Goal: Navigation & Orientation: Find specific page/section

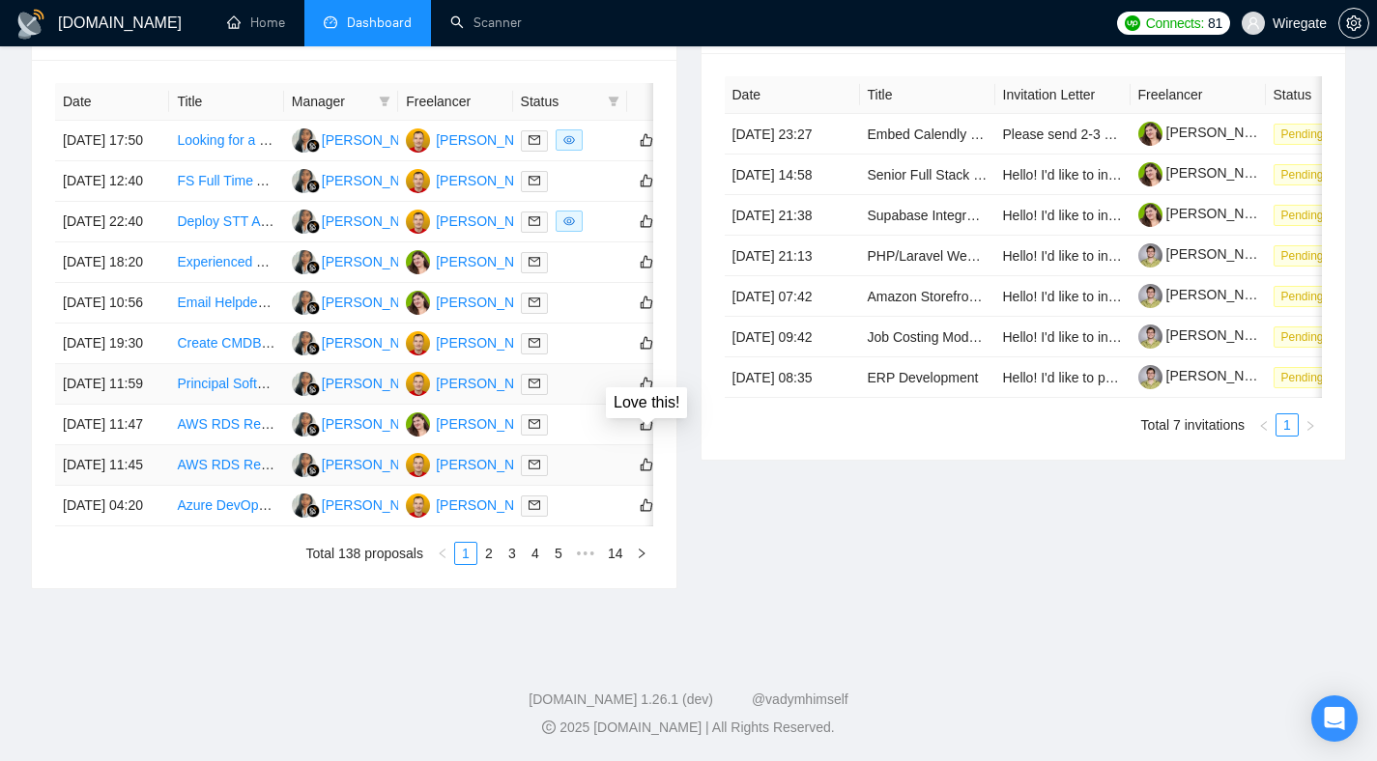
scroll to position [920, 0]
click at [493, 564] on link "2" at bounding box center [488, 553] width 21 height 21
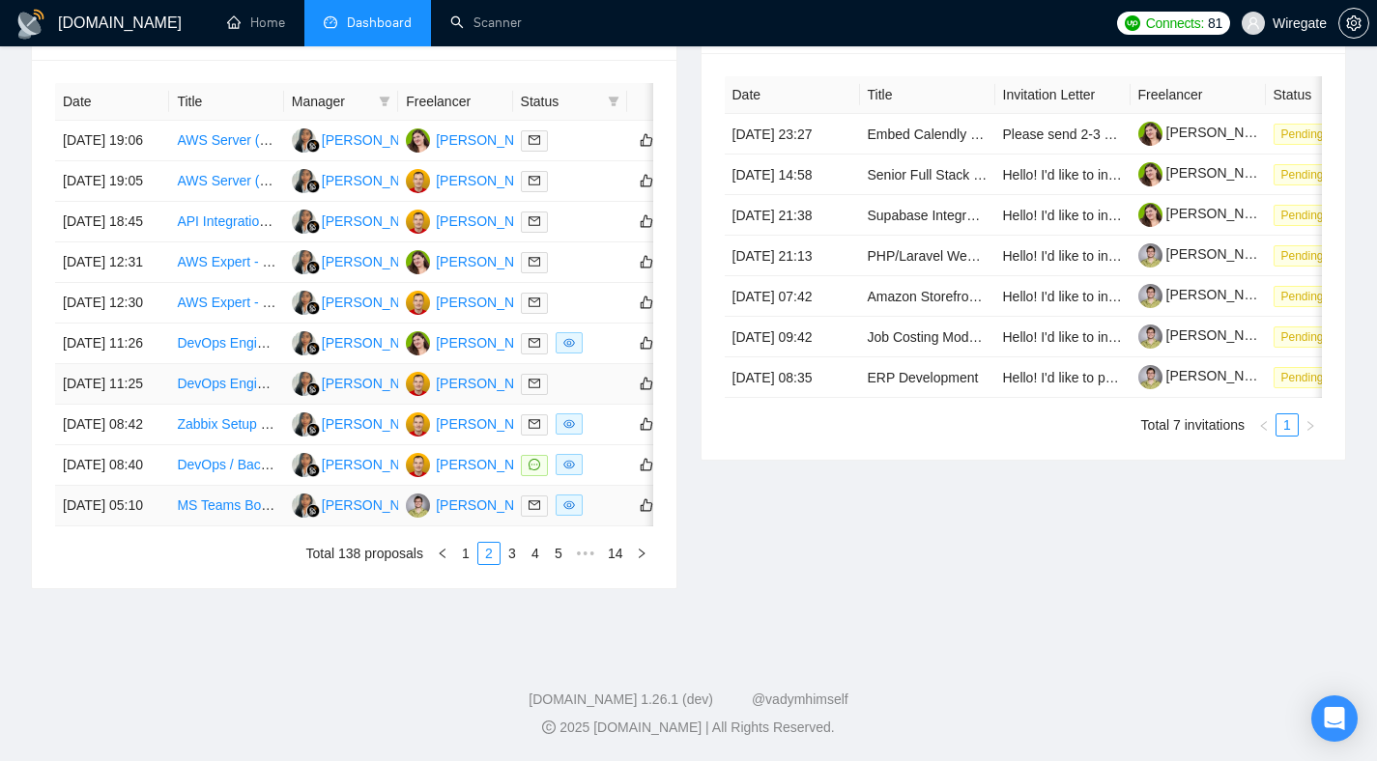
scroll to position [902, 0]
click at [462, 564] on link "1" at bounding box center [465, 553] width 21 height 21
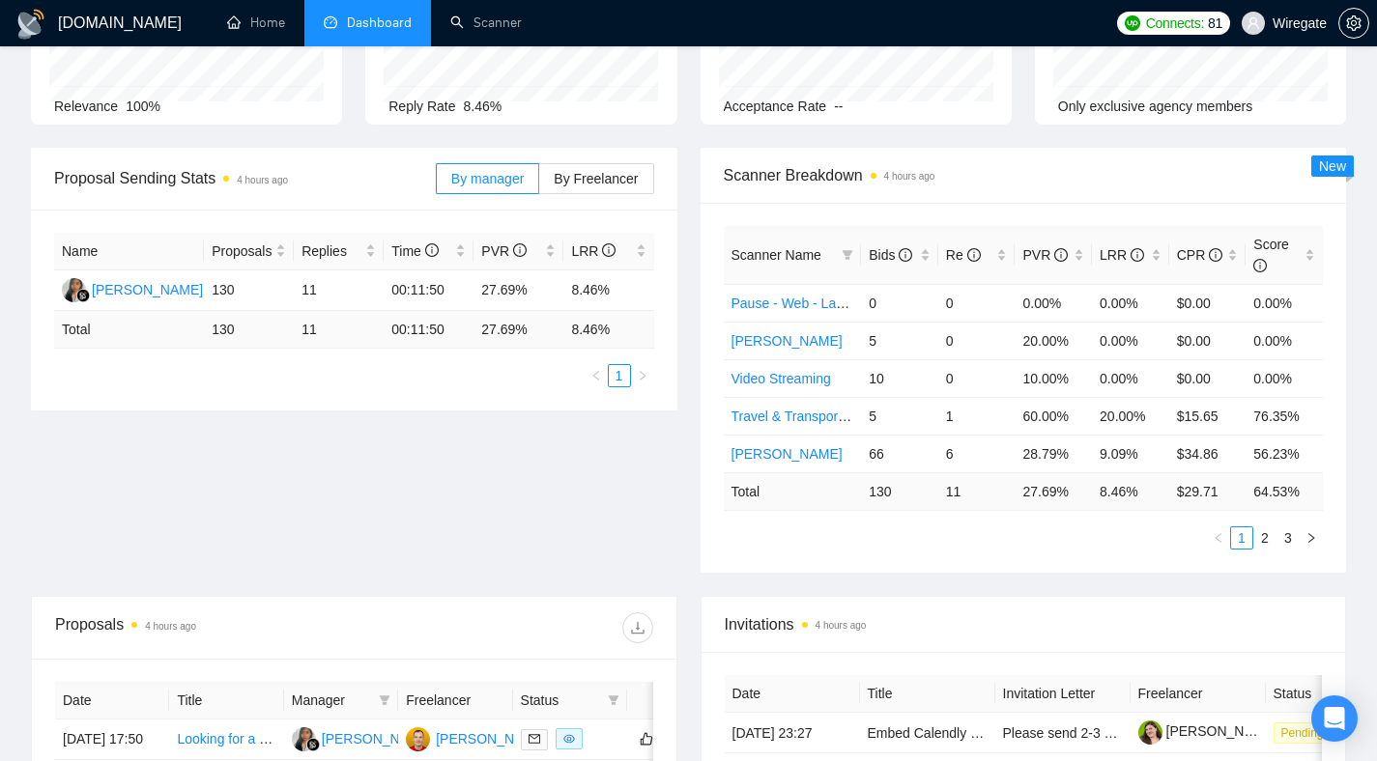
scroll to position [0, 0]
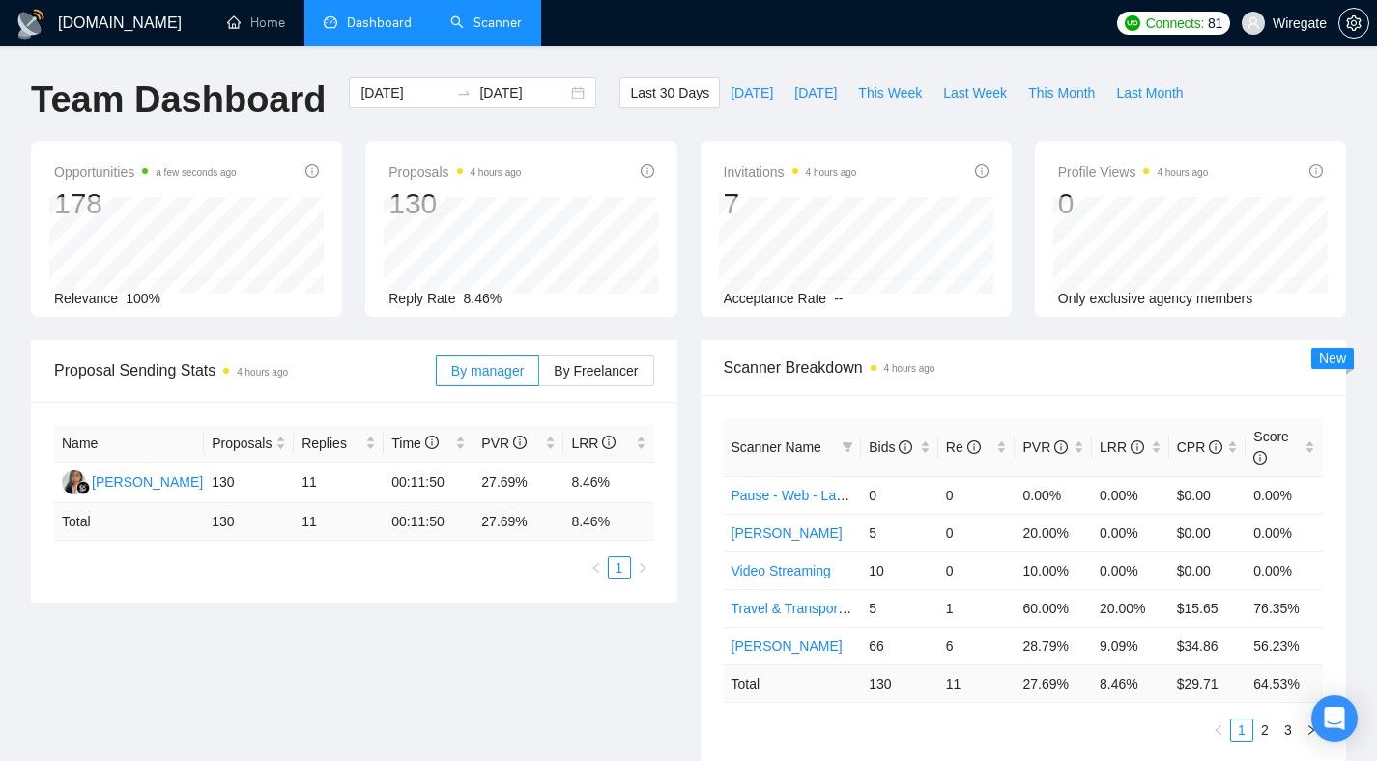
click at [490, 16] on link "Scanner" at bounding box center [485, 22] width 71 height 16
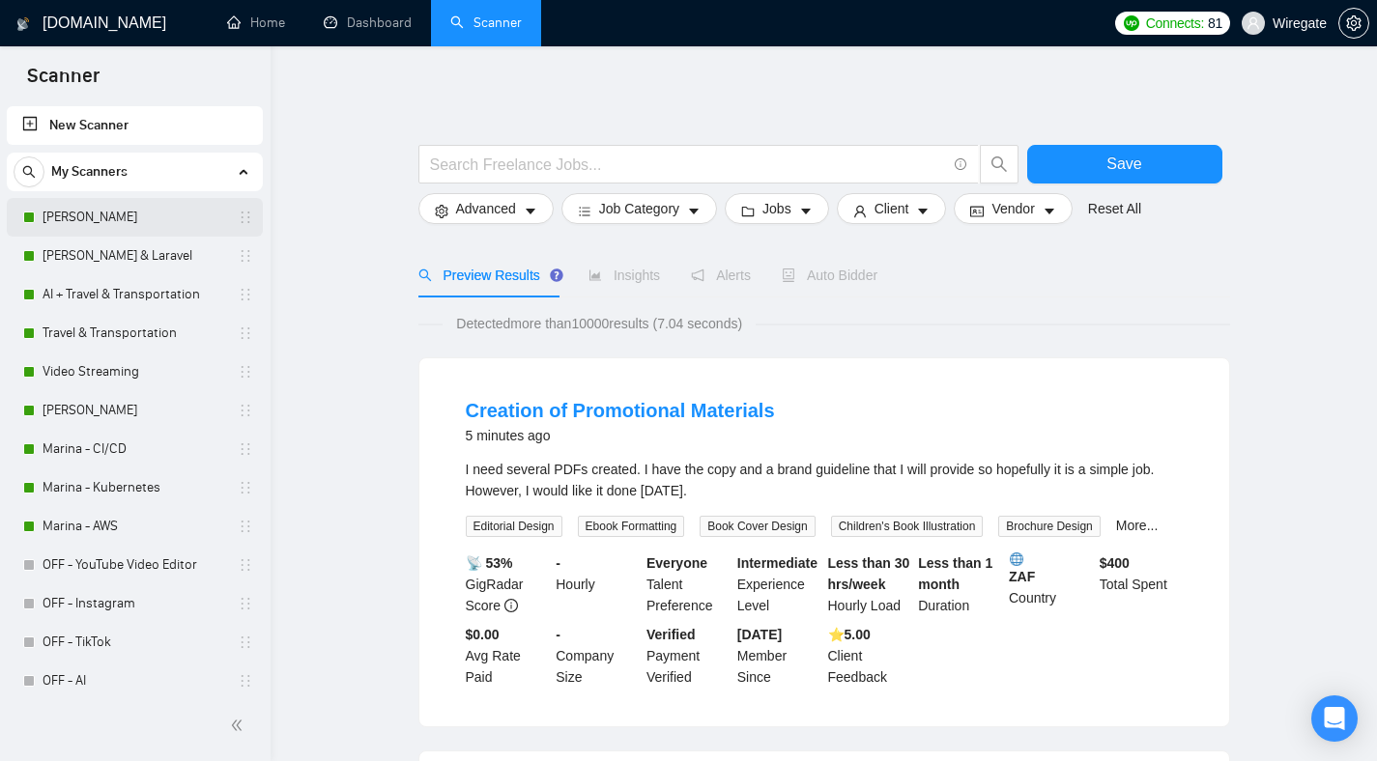
click at [118, 216] on link "[PERSON_NAME]" at bounding box center [135, 217] width 184 height 39
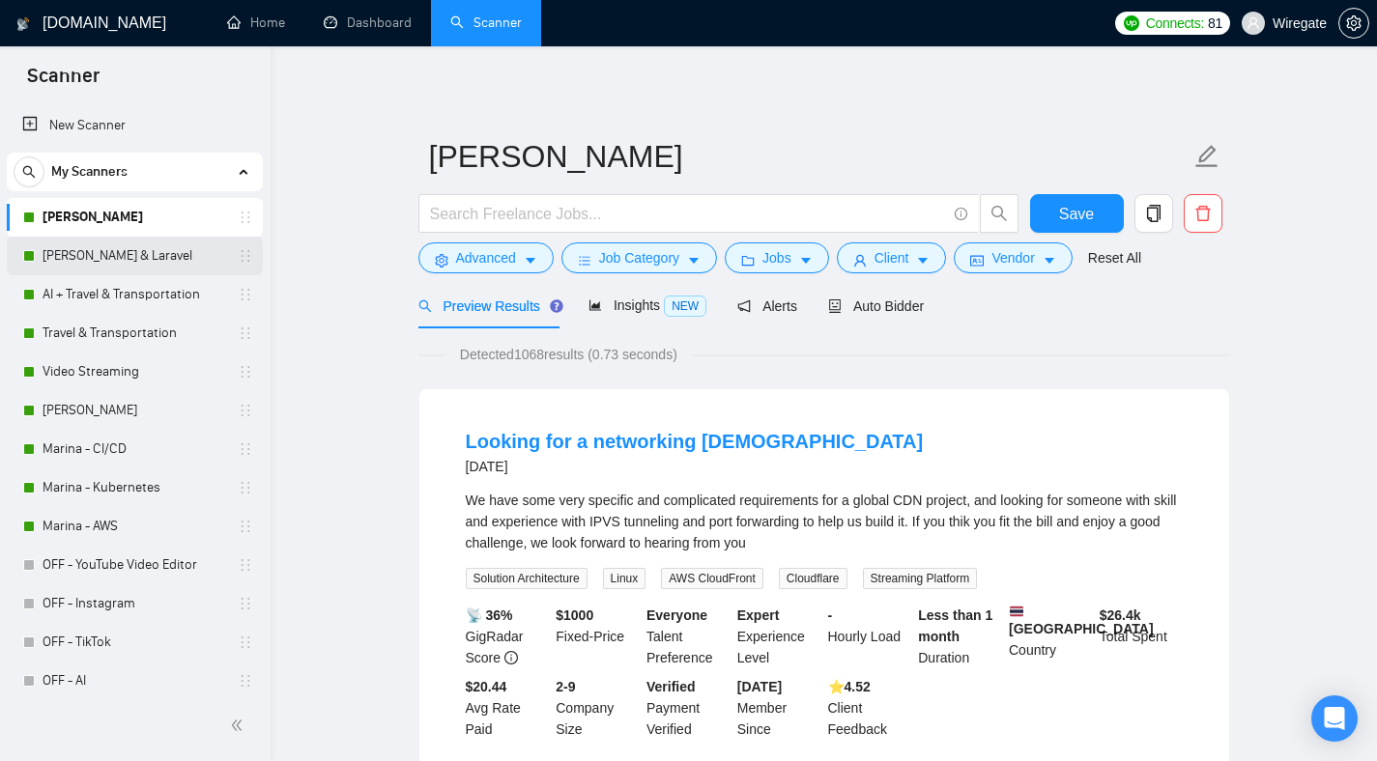
click at [160, 268] on link "[PERSON_NAME] & Laravel" at bounding box center [135, 256] width 184 height 39
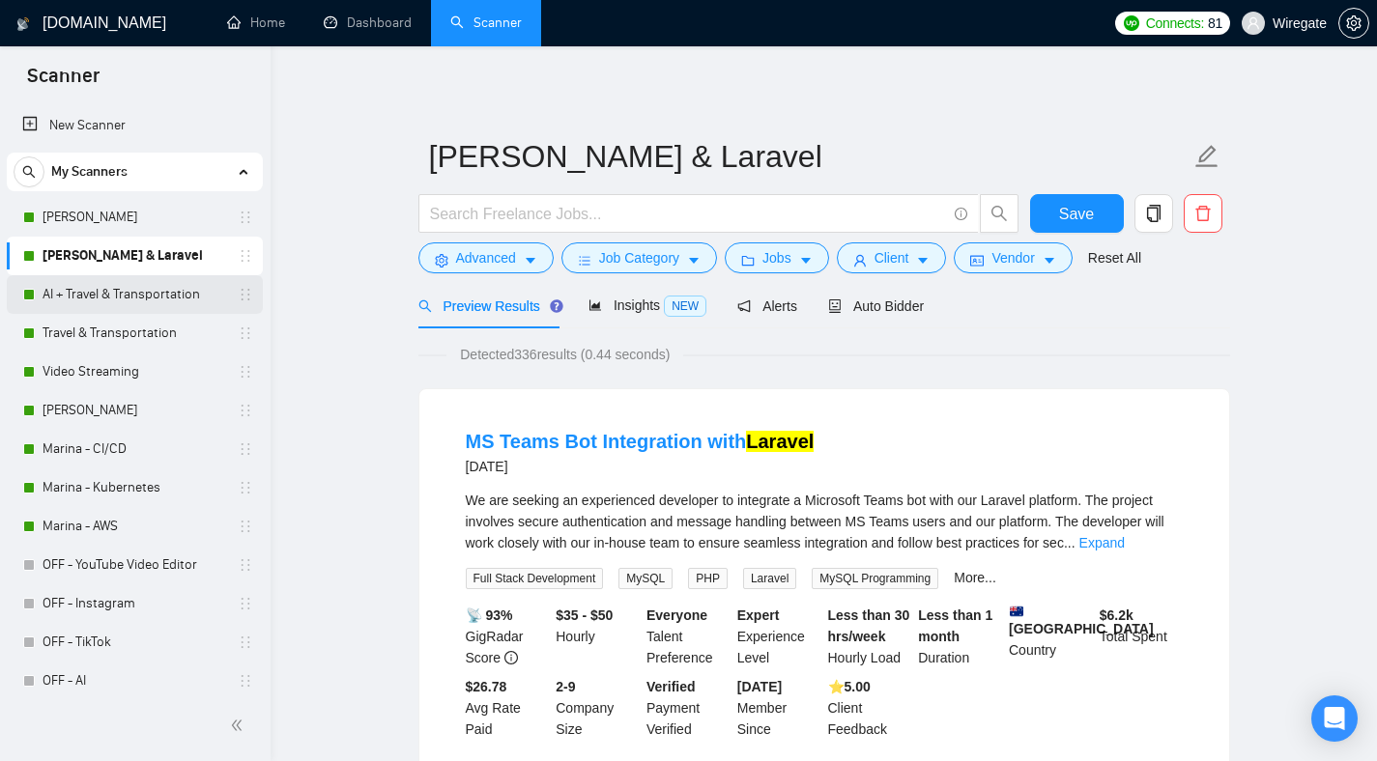
click at [138, 305] on link "AI + Travel & Transportation" at bounding box center [135, 294] width 184 height 39
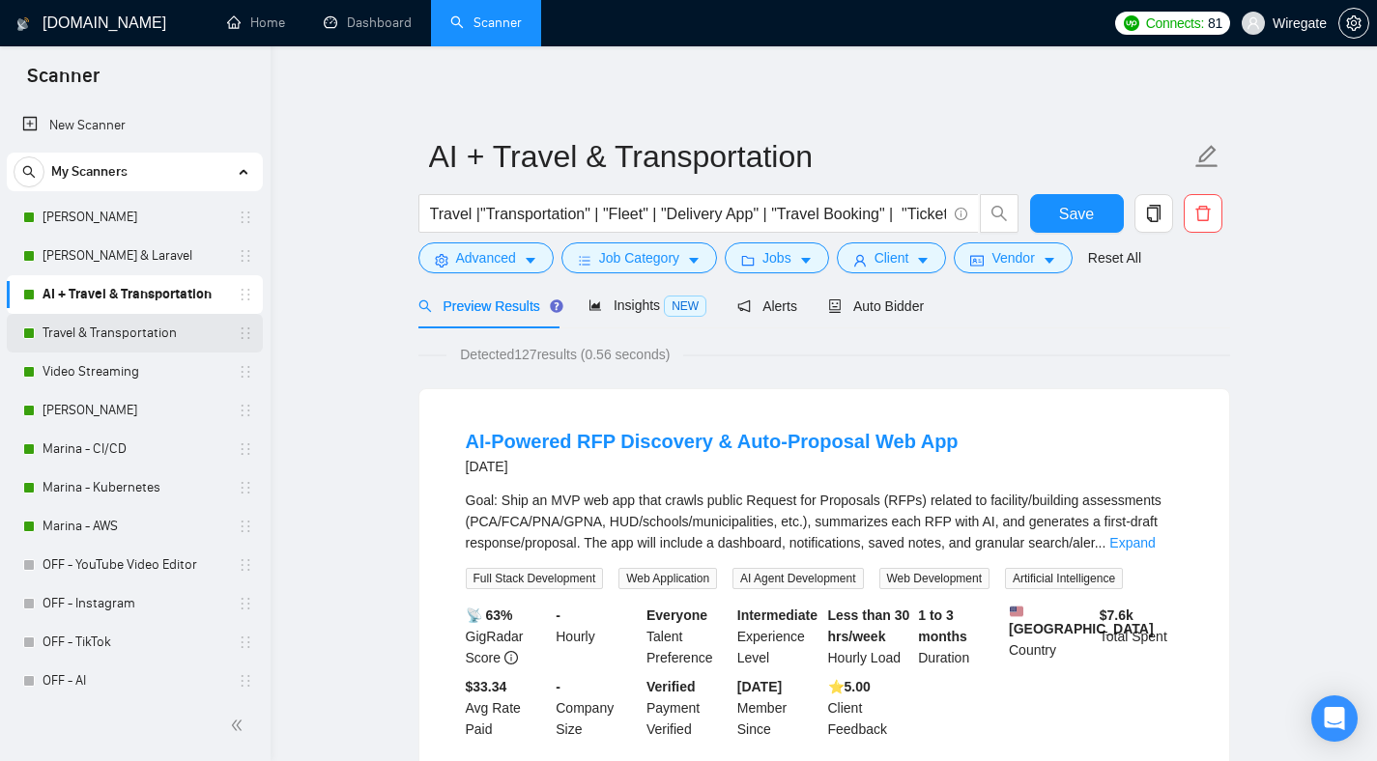
click at [121, 327] on link "Travel & Transportation" at bounding box center [135, 333] width 184 height 39
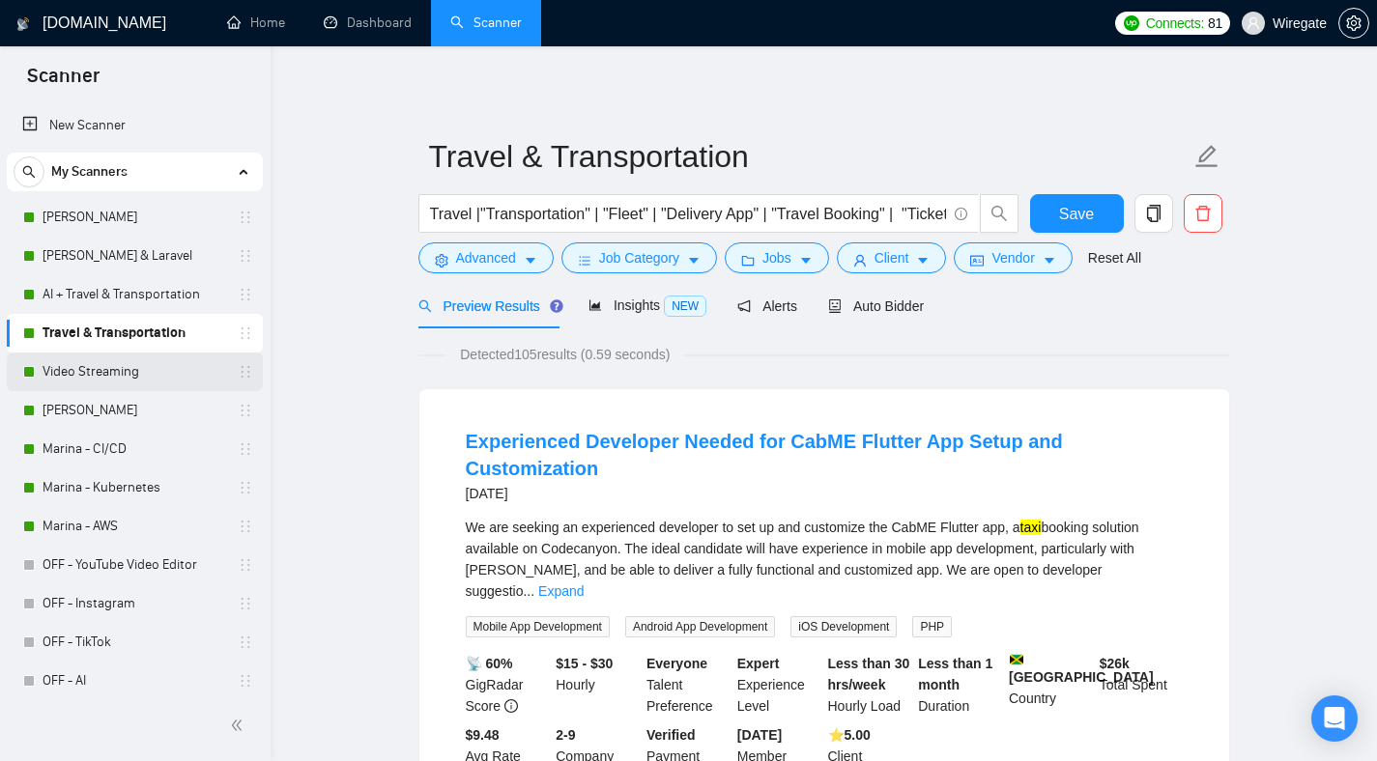
click at [136, 374] on link "Video Streaming" at bounding box center [135, 372] width 184 height 39
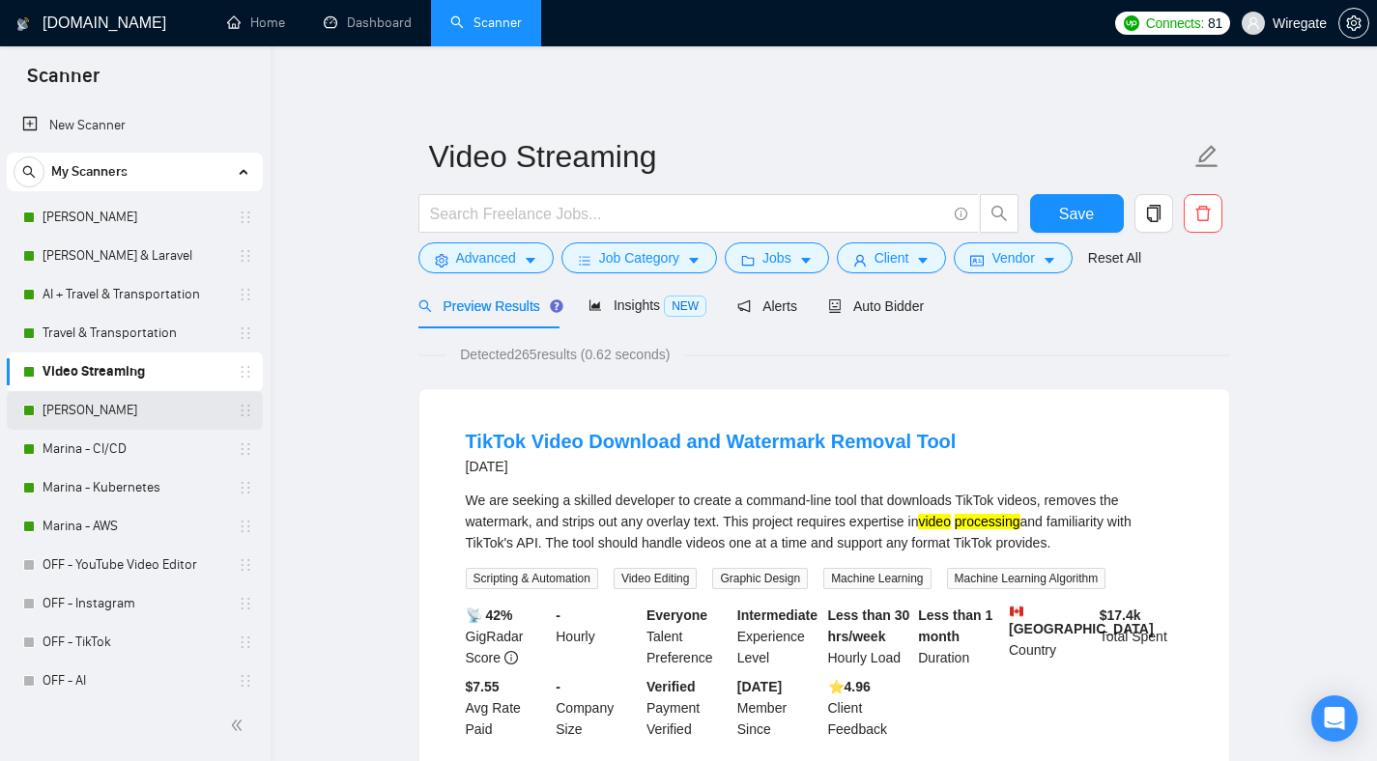
click at [152, 419] on link "[PERSON_NAME]" at bounding box center [135, 410] width 184 height 39
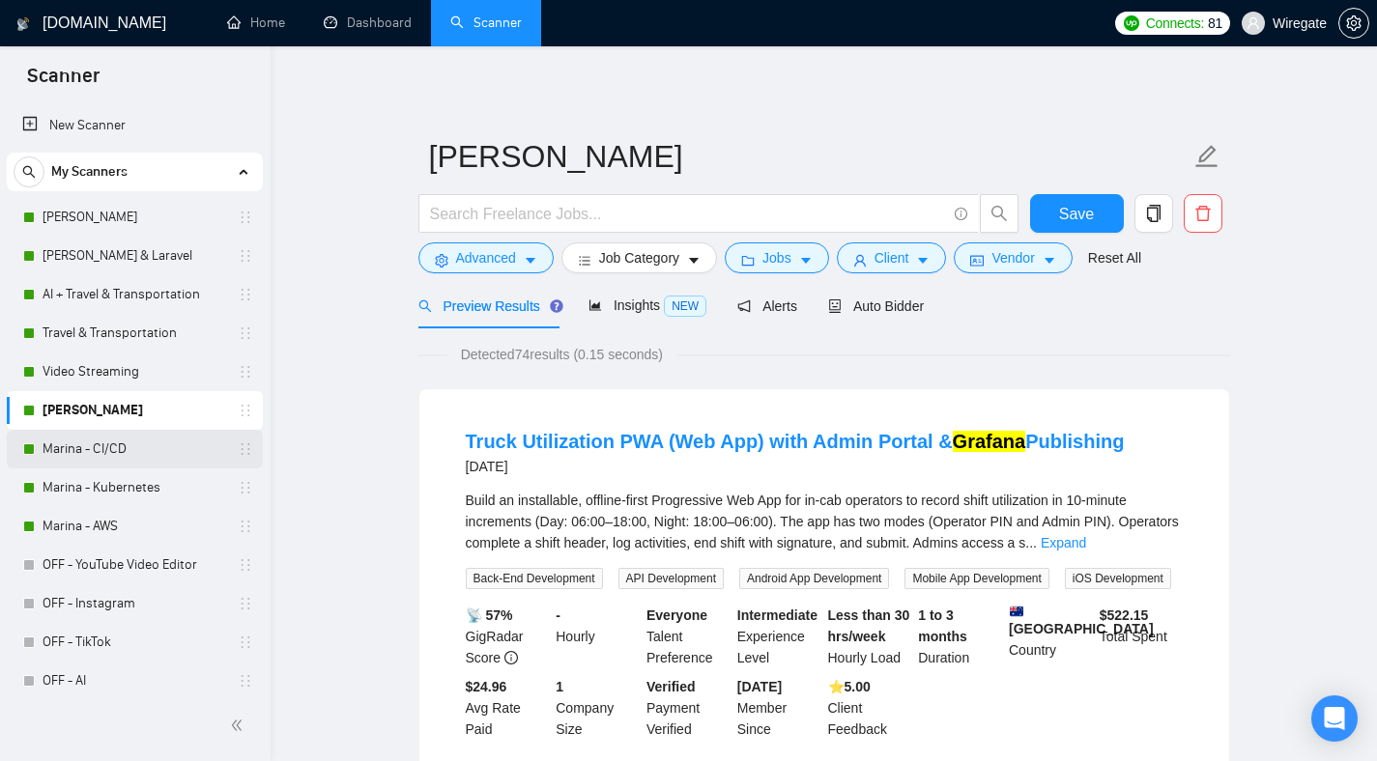
click at [133, 453] on link "Marina - CI/CD" at bounding box center [135, 449] width 184 height 39
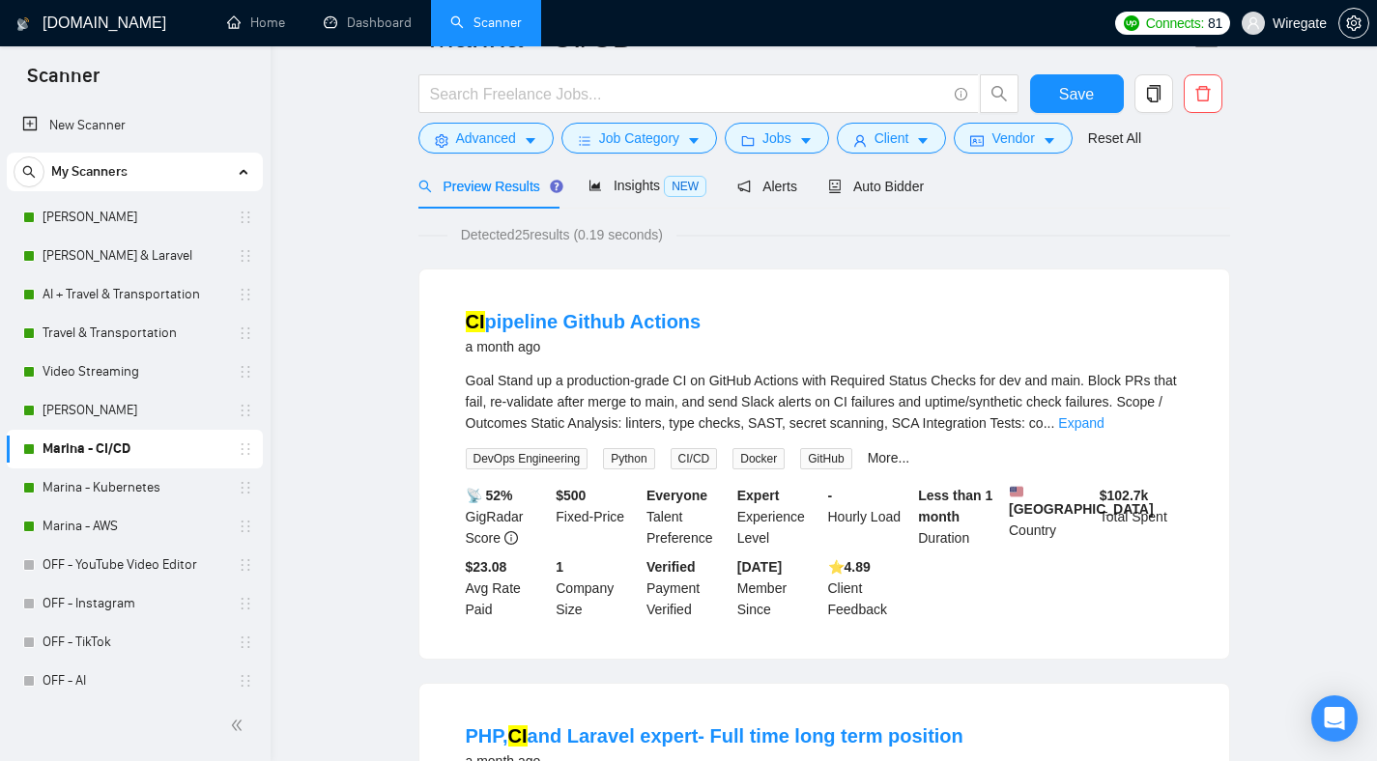
scroll to position [396, 0]
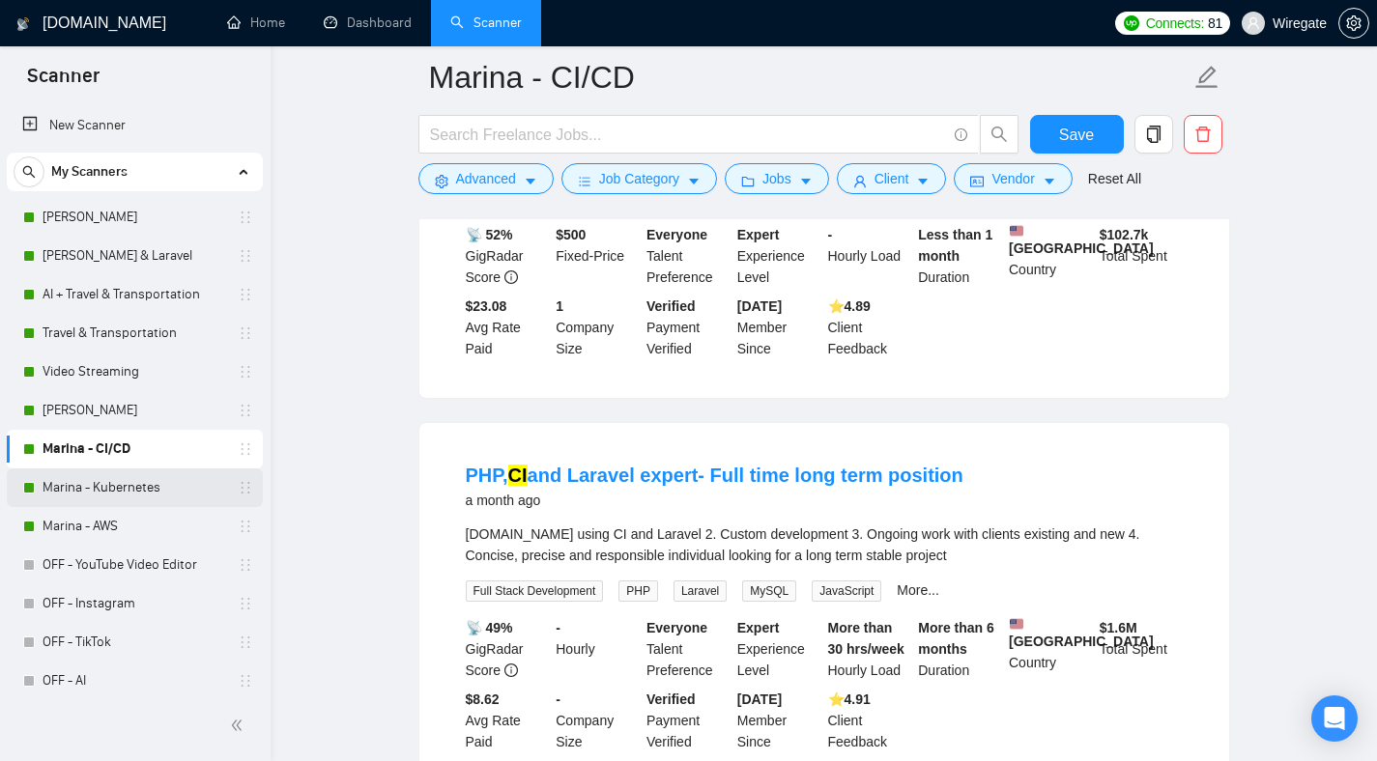
click at [114, 481] on link "Marina - Kubernetes" at bounding box center [135, 488] width 184 height 39
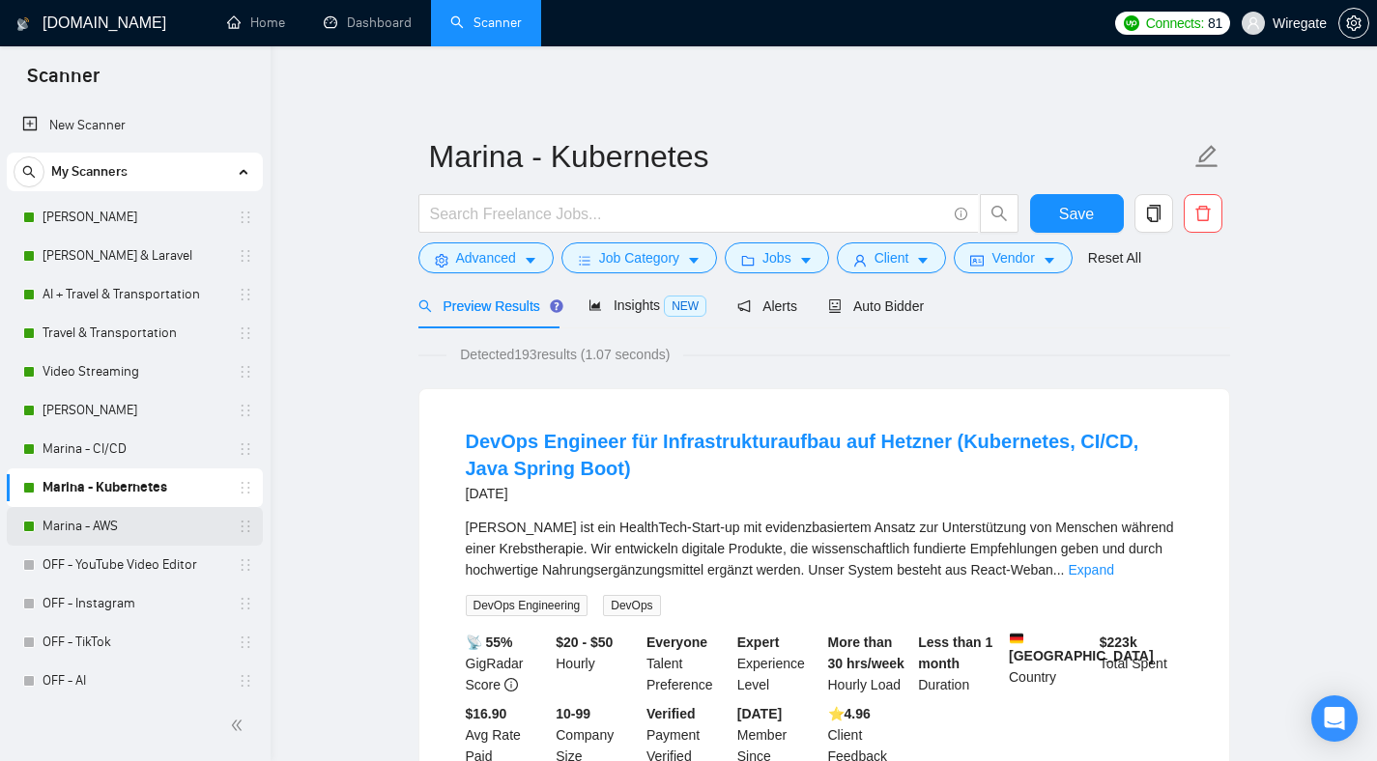
click at [95, 522] on link "Marina - AWS" at bounding box center [135, 526] width 184 height 39
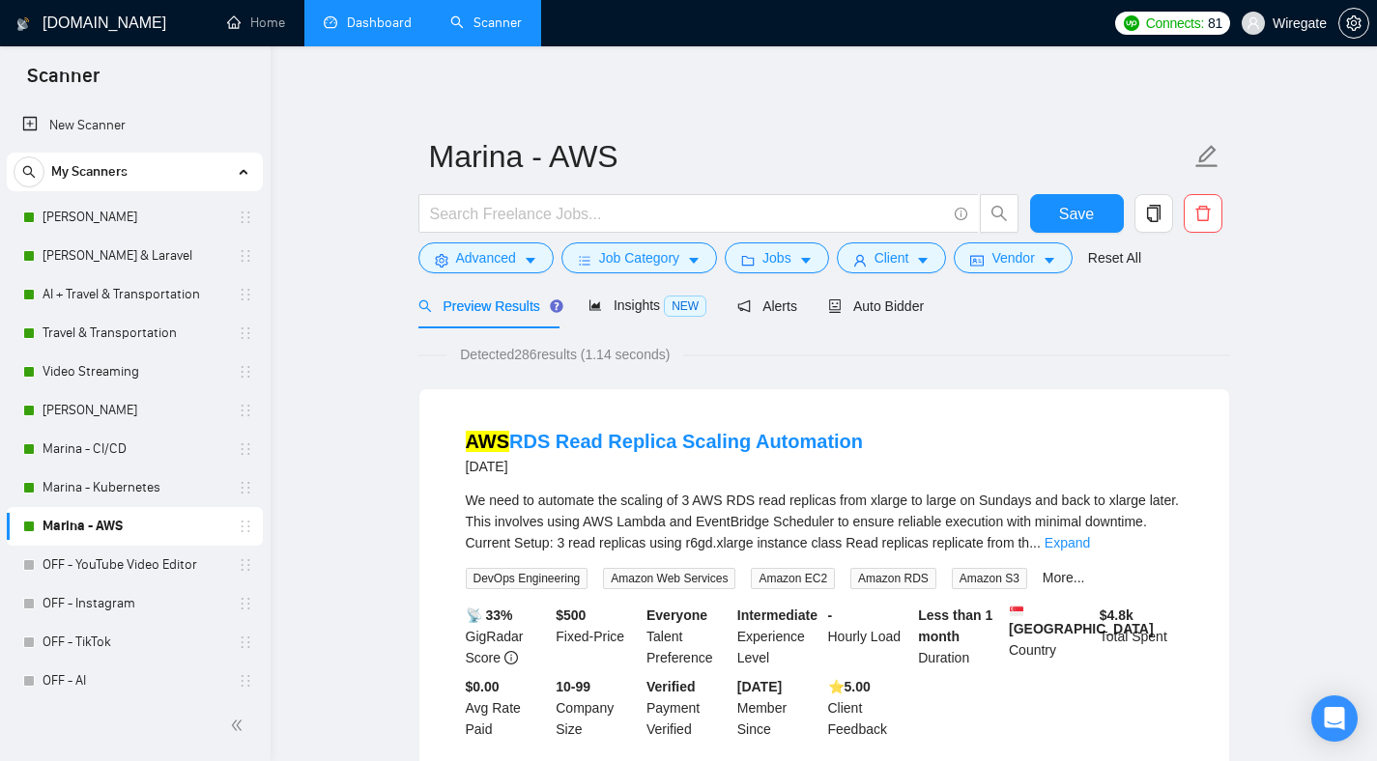
click at [393, 31] on link "Dashboard" at bounding box center [368, 22] width 88 height 16
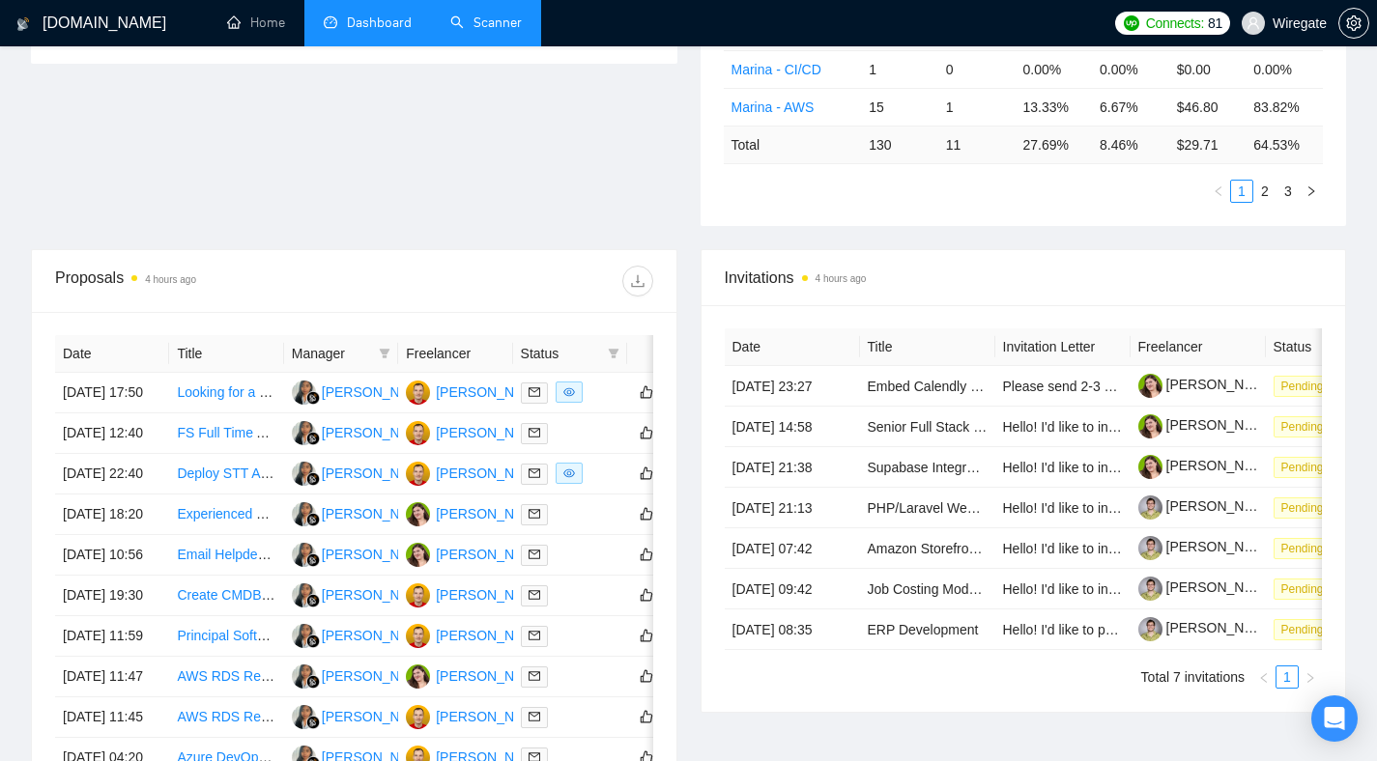
scroll to position [657, 0]
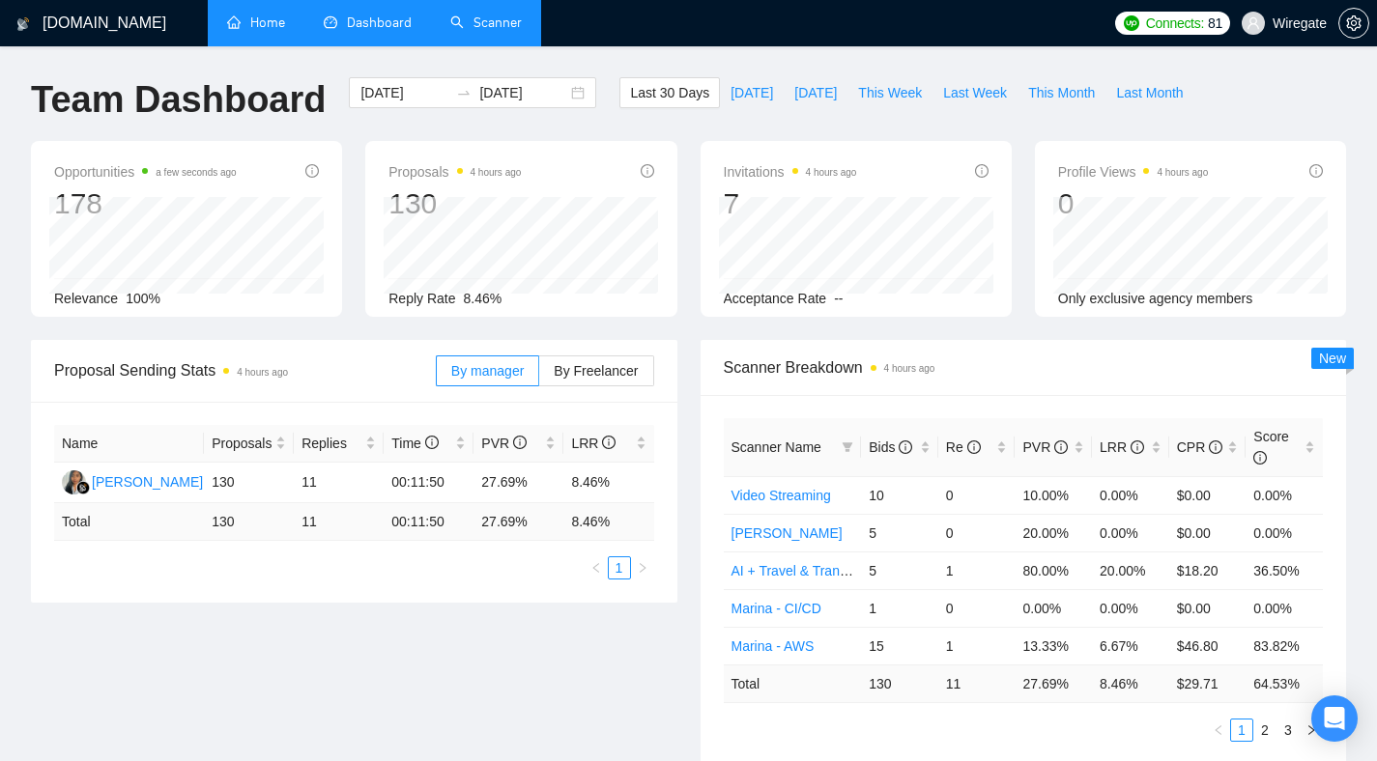
click at [272, 31] on link "Home" at bounding box center [256, 22] width 58 height 16
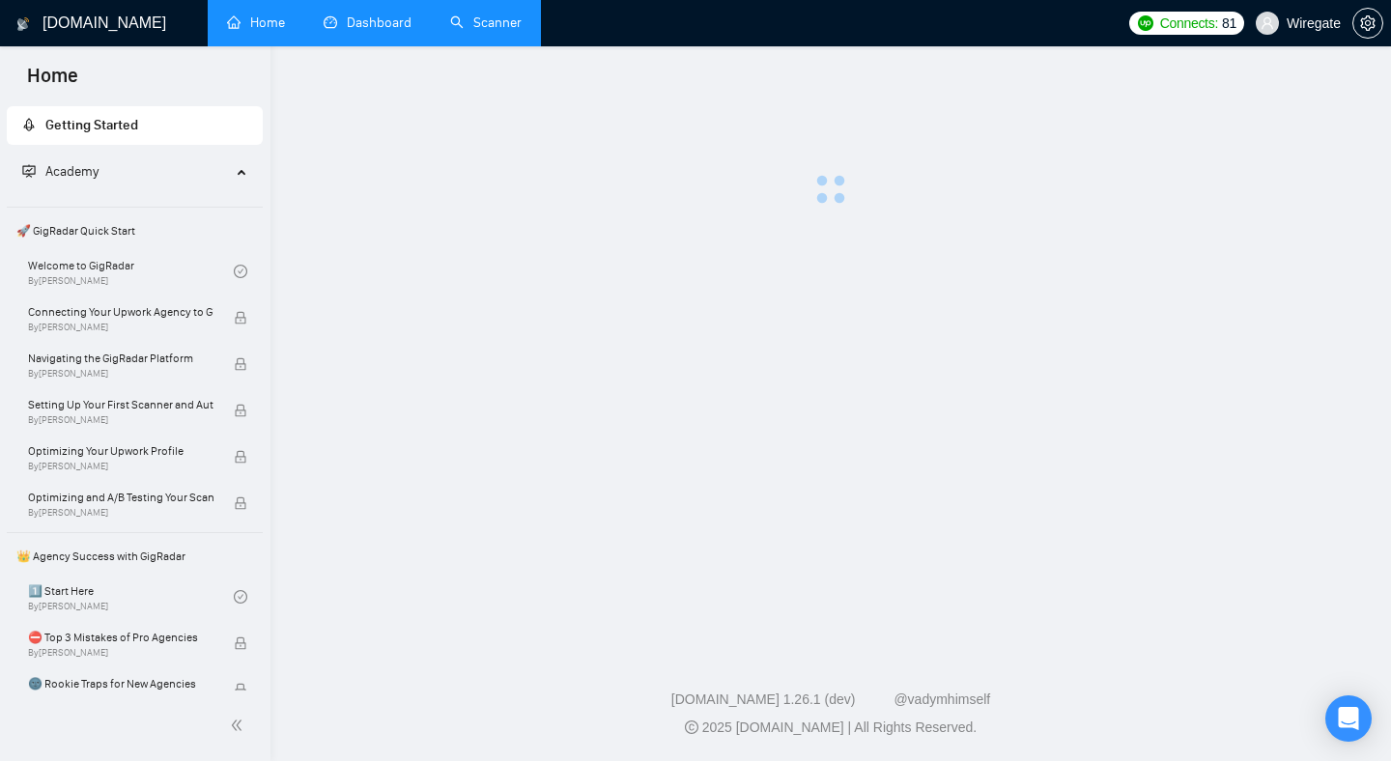
click at [375, 21] on link "Dashboard" at bounding box center [368, 22] width 88 height 16
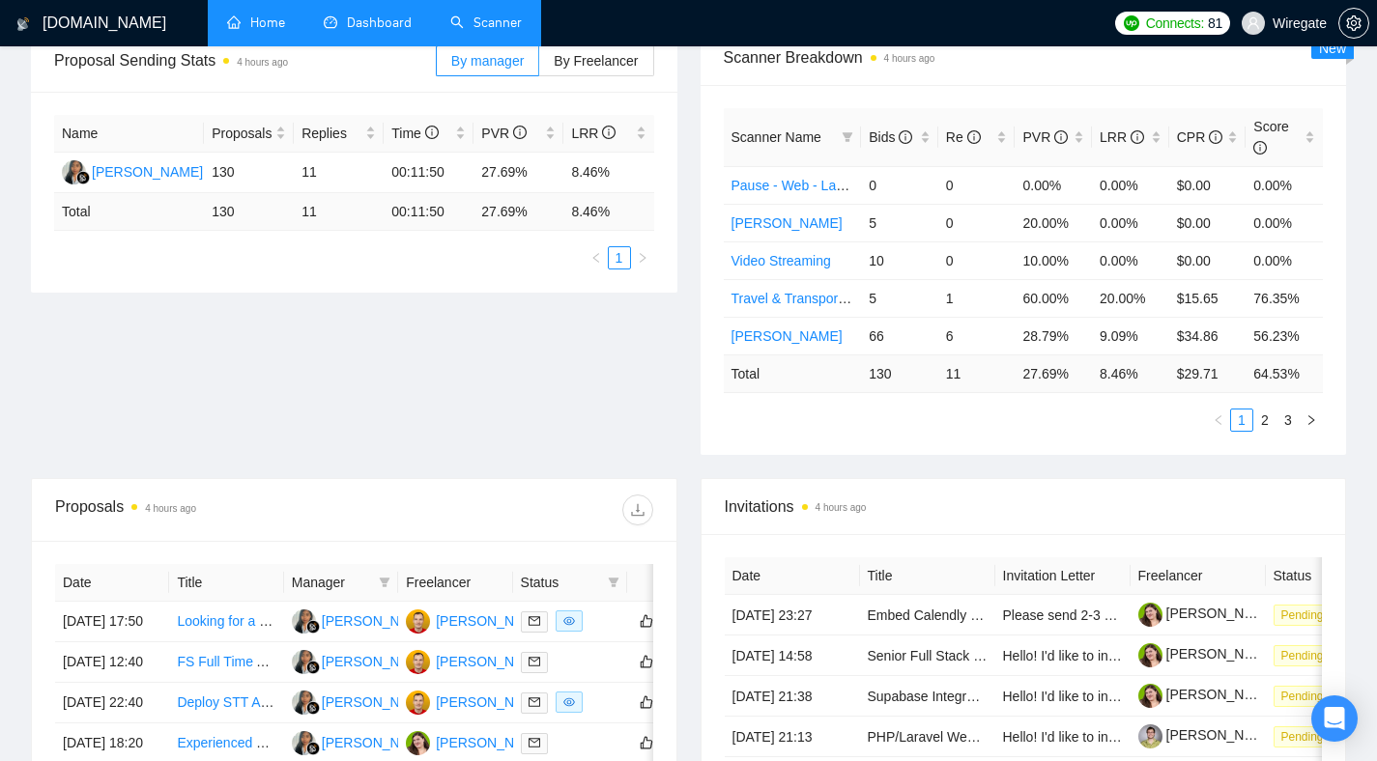
scroll to position [661, 0]
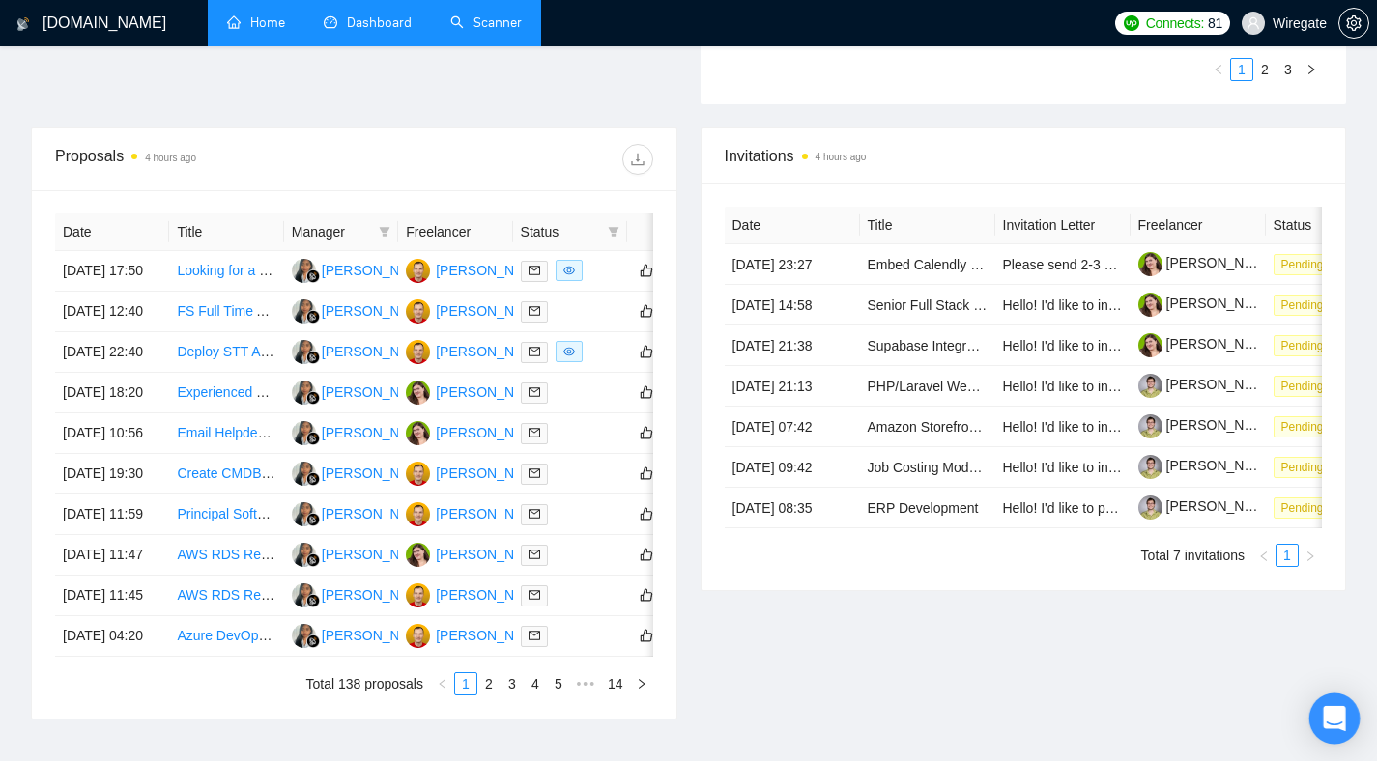
click at [1326, 717] on icon "Open Intercom Messenger" at bounding box center [1334, 718] width 22 height 25
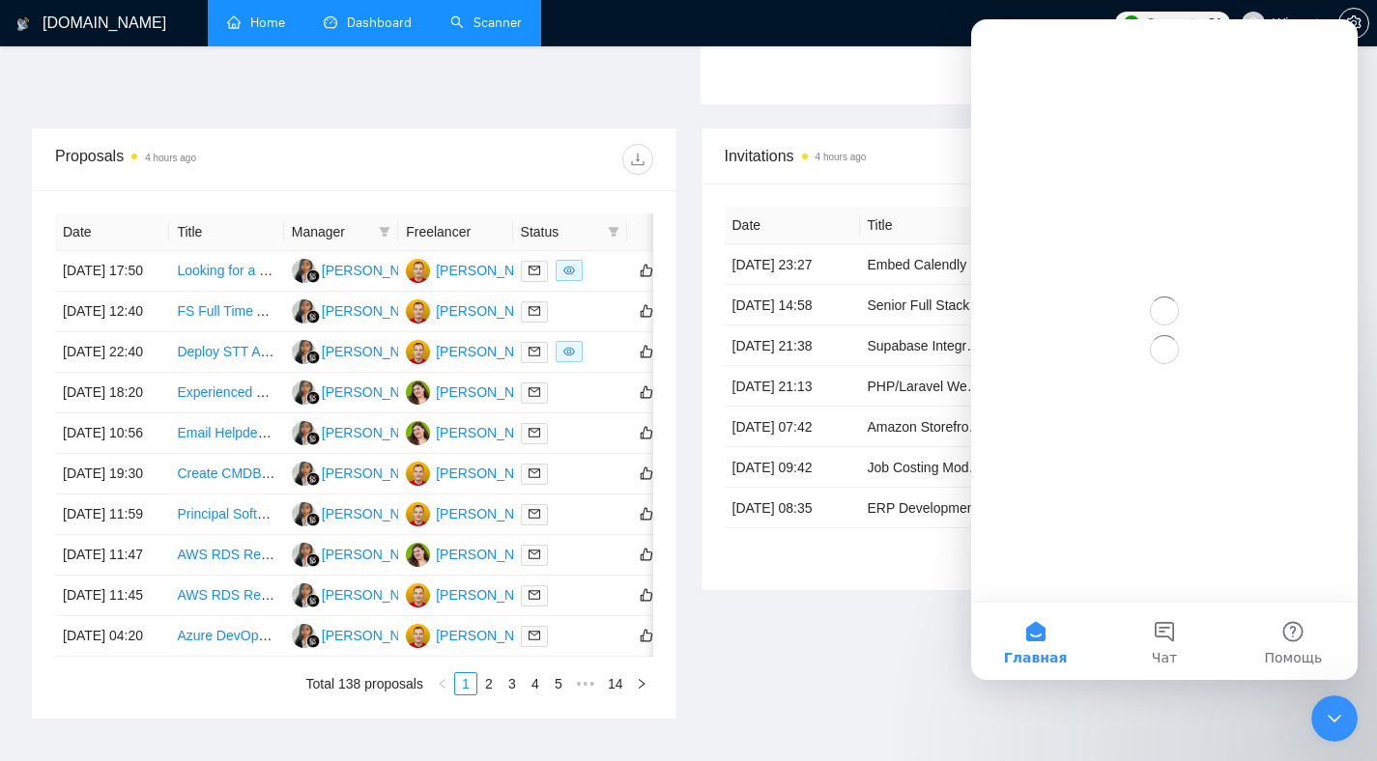
scroll to position [0, 0]
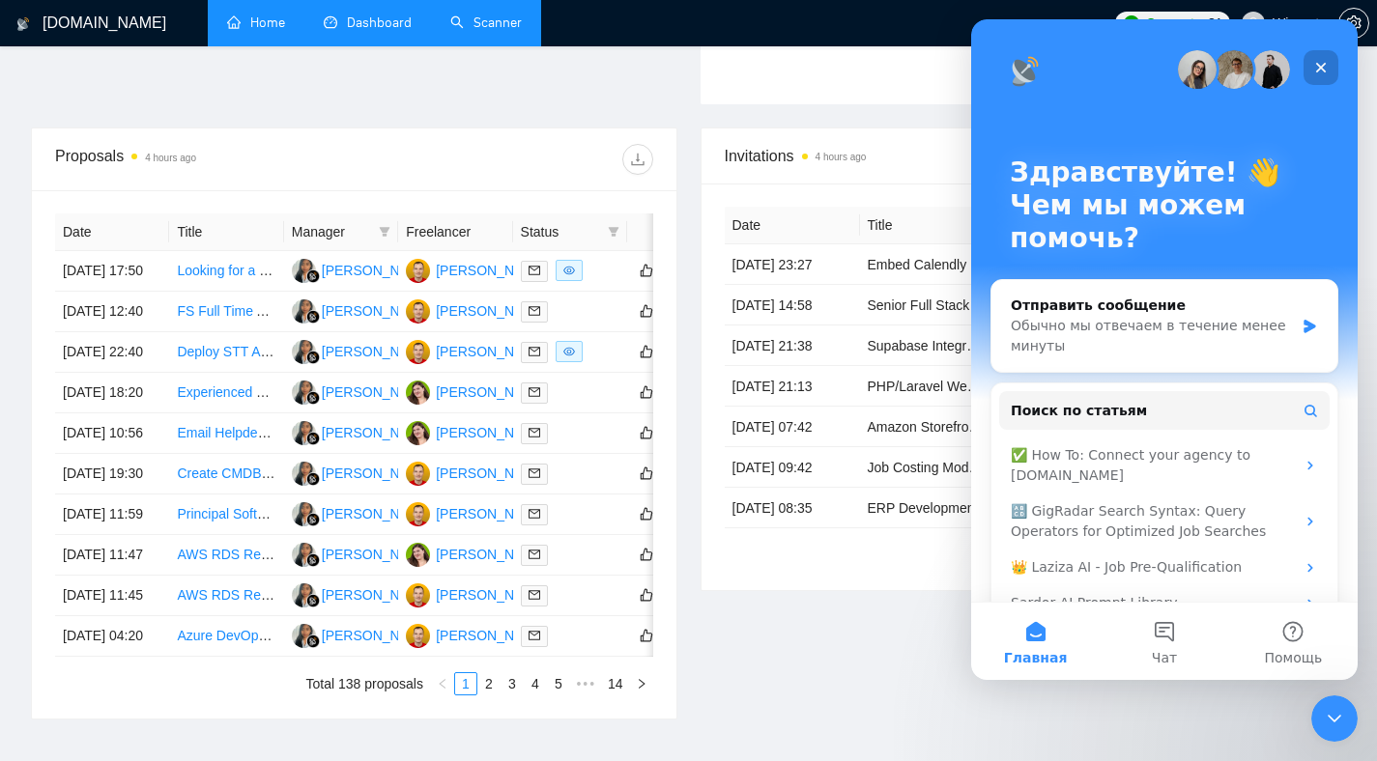
click at [1319, 62] on icon "Закрыть" at bounding box center [1320, 67] width 15 height 15
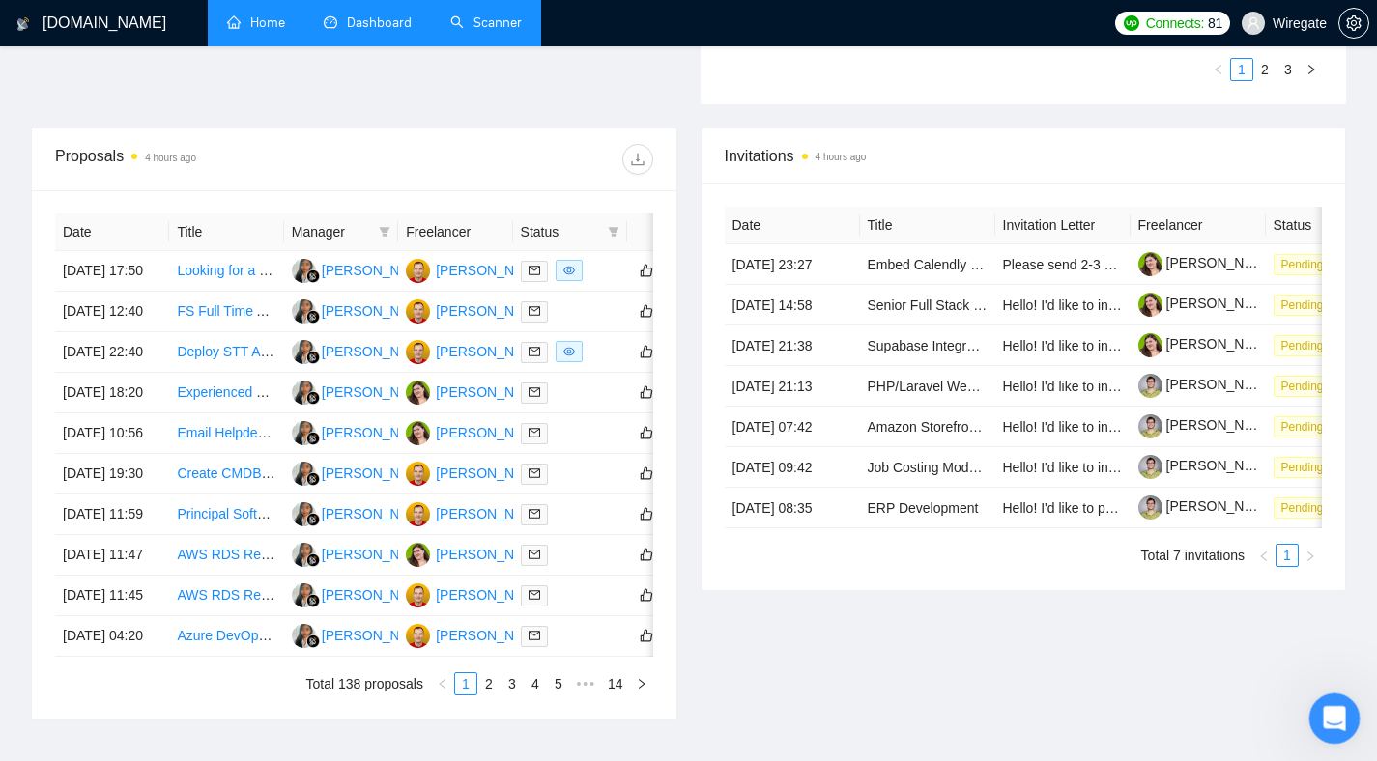
click at [1326, 709] on icon "Открыть службу сообщений Intercom" at bounding box center [1332, 716] width 32 height 32
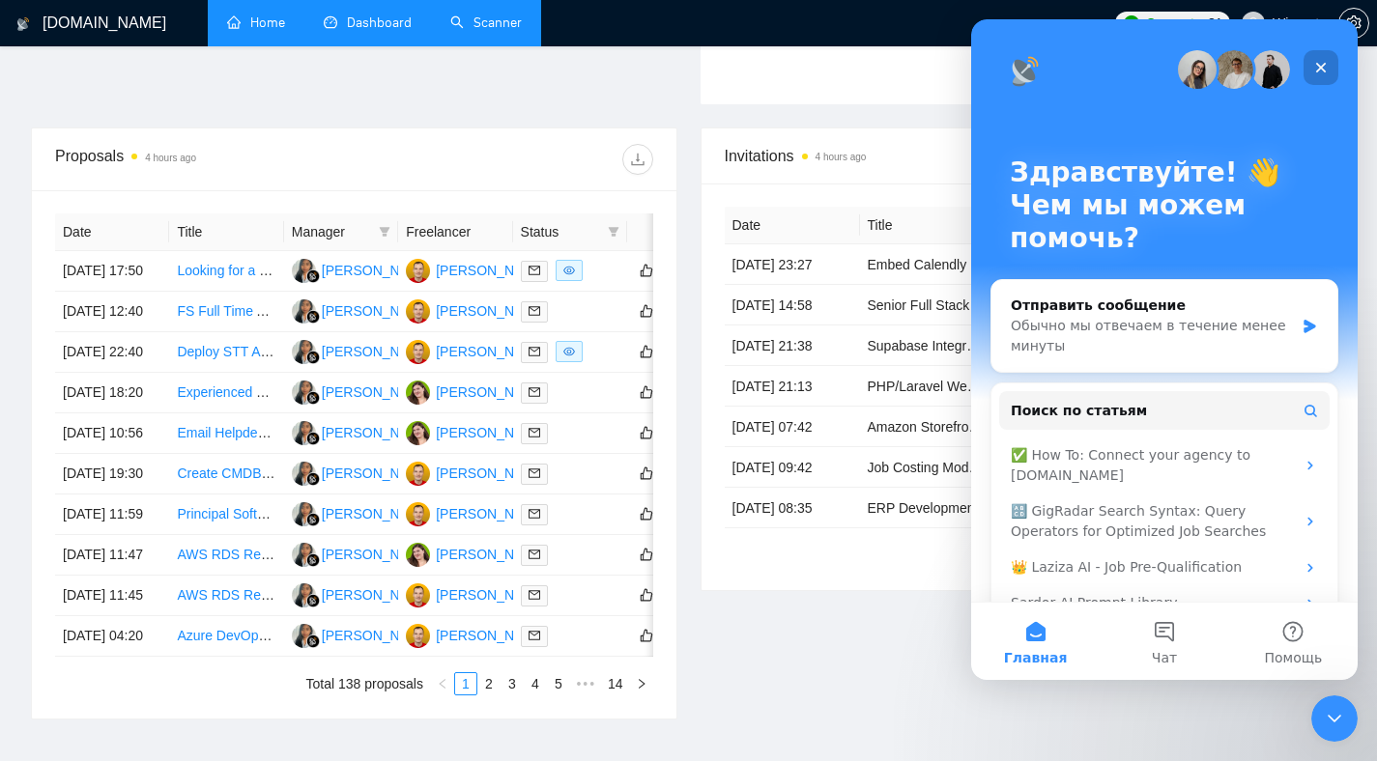
click at [1328, 62] on div "Закрыть" at bounding box center [1320, 67] width 35 height 35
